Goal: Navigation & Orientation: Find specific page/section

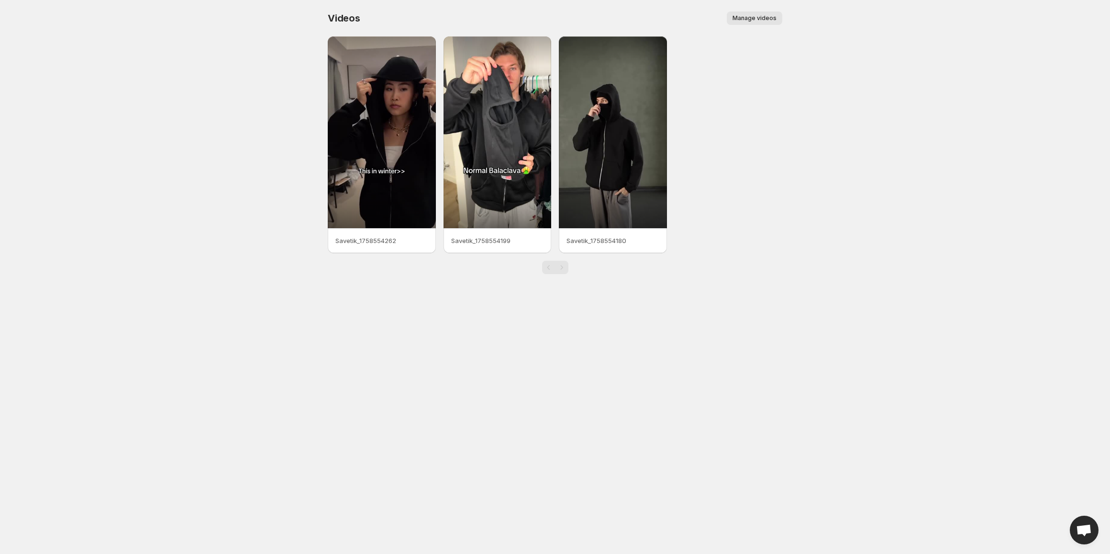
click at [764, 16] on span "Manage videos" at bounding box center [755, 18] width 44 height 8
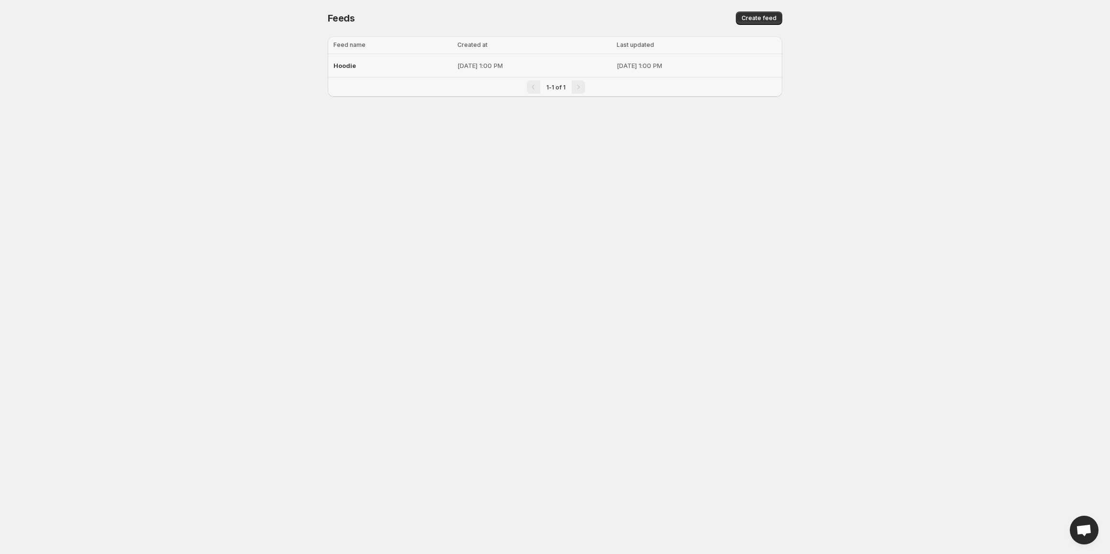
click at [507, 67] on p "[DATE] 1:00 PM" at bounding box center [535, 66] width 154 height 10
click at [485, 68] on p "[DATE] 1:00 PM" at bounding box center [535, 66] width 154 height 10
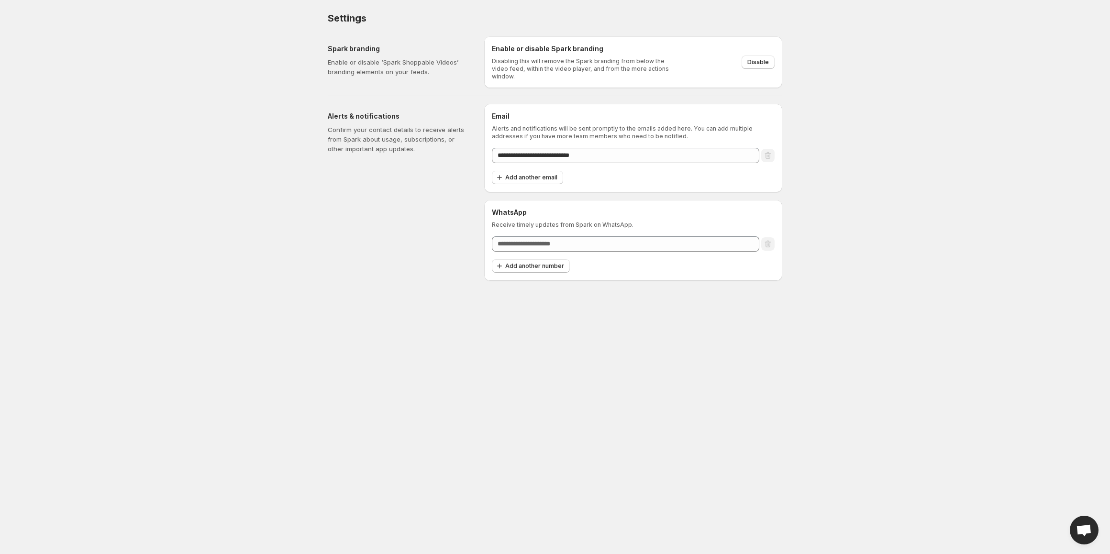
click at [376, 48] on h5 "Spark branding" at bounding box center [398, 49] width 141 height 10
click at [363, 112] on h5 "Alerts & notifications" at bounding box center [398, 117] width 141 height 10
click at [359, 51] on h5 "Spark branding" at bounding box center [398, 49] width 141 height 10
click at [357, 115] on h5 "Alerts & notifications" at bounding box center [398, 117] width 141 height 10
click at [353, 50] on h5 "Spark branding" at bounding box center [398, 49] width 141 height 10
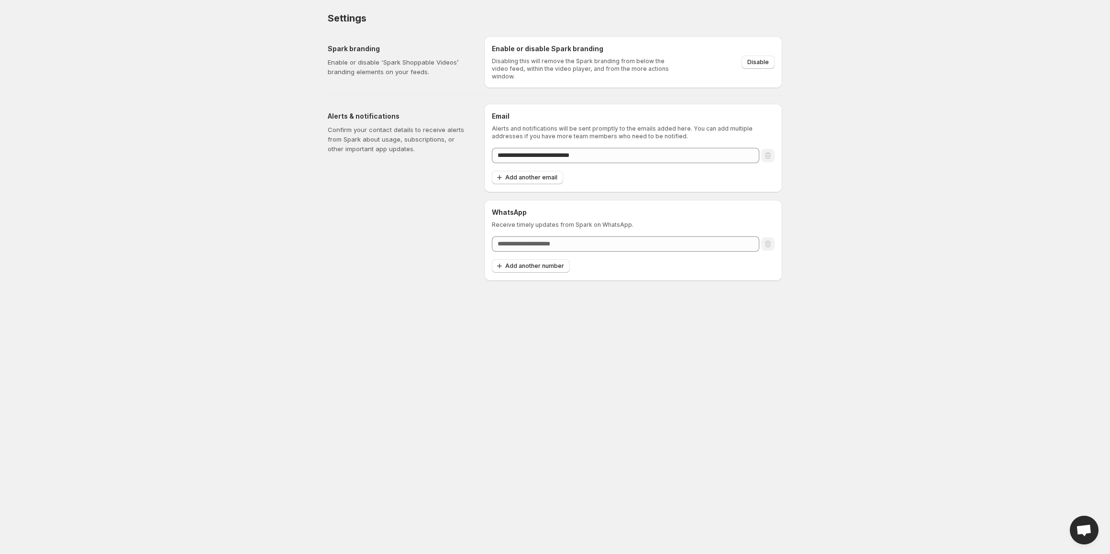
click at [354, 115] on h5 "Alerts & notifications" at bounding box center [398, 117] width 141 height 10
